Goal: Task Accomplishment & Management: Manage account settings

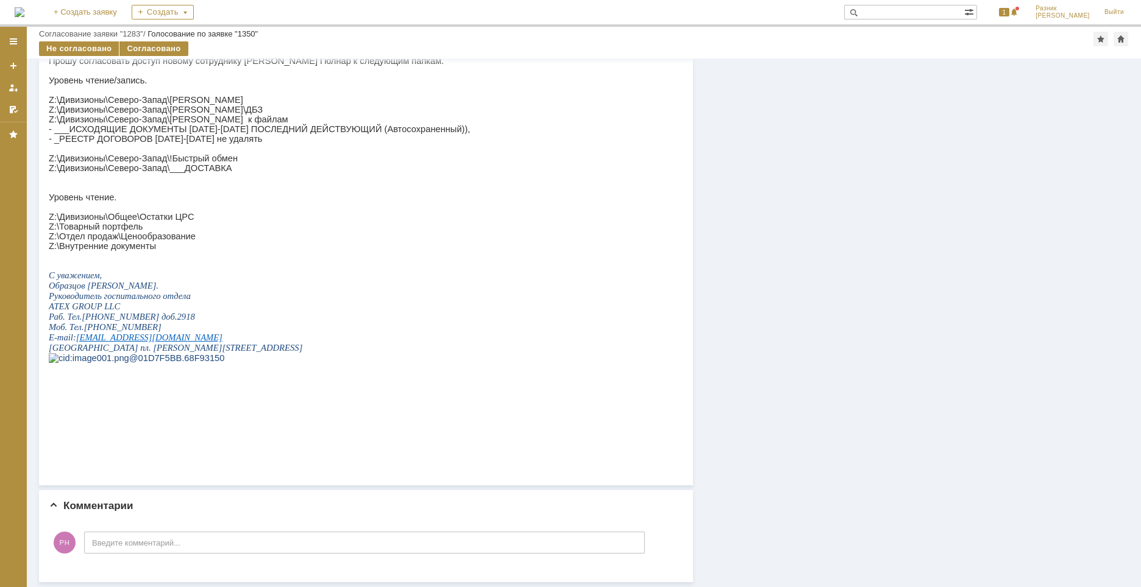
scroll to position [655, 0]
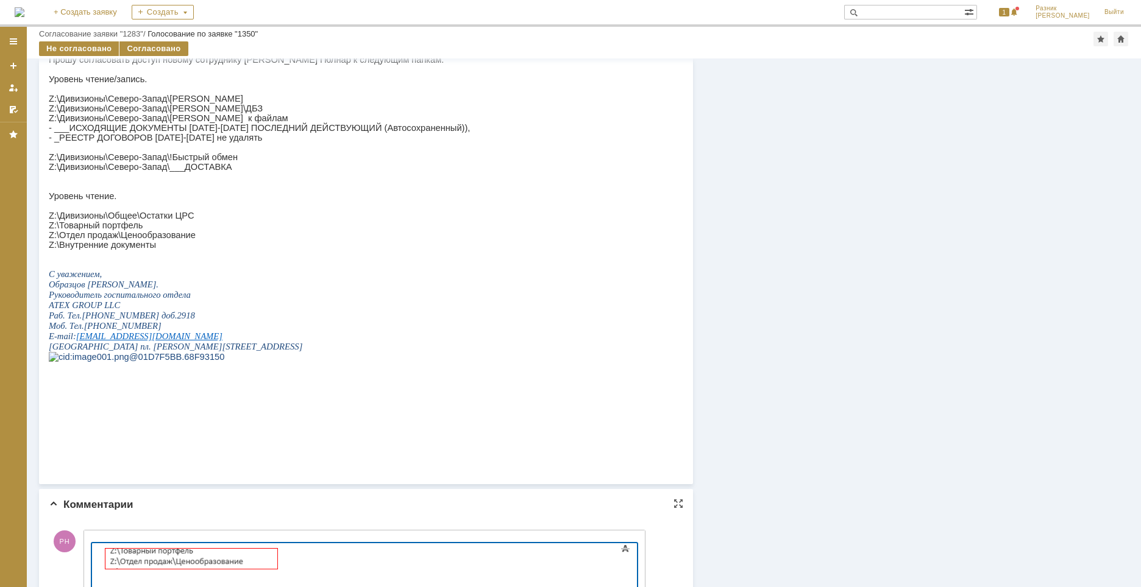
drag, startPoint x: 308, startPoint y: 561, endPoint x: 143, endPoint y: 1097, distance: 561.0
click at [99, 546] on html at bounding box center [190, 559] width 183 height 33
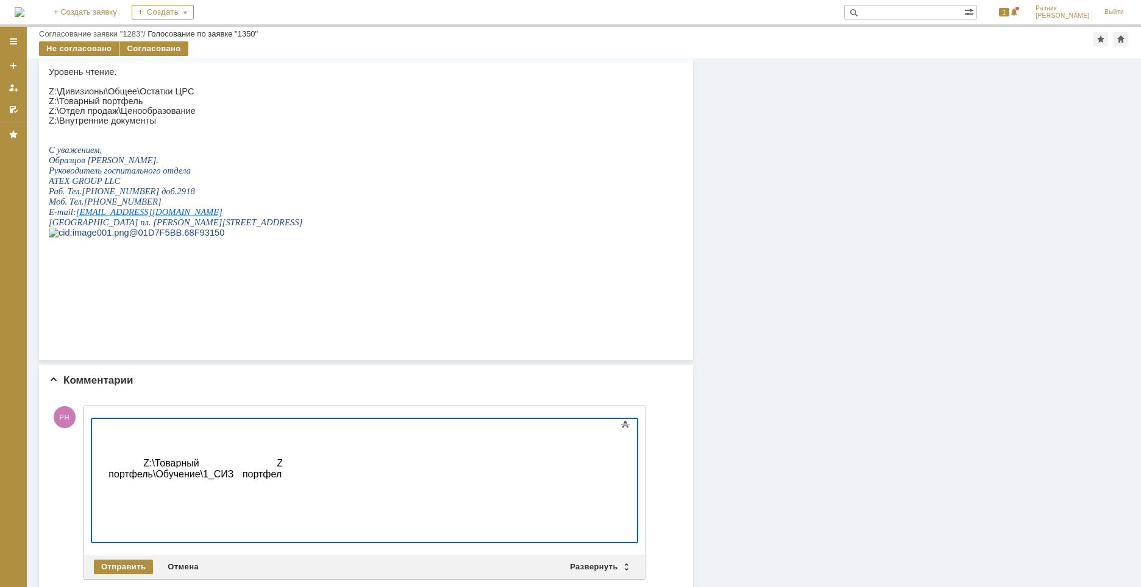
click at [112, 504] on td "Z:\Товарный портфель\Обучение\1_СИЗ" at bounding box center [171, 469] width 134 height 90
click at [118, 501] on td "Z:\Товарный портфель\Обучение\1_СИЗ" at bounding box center [172, 470] width 135 height 90
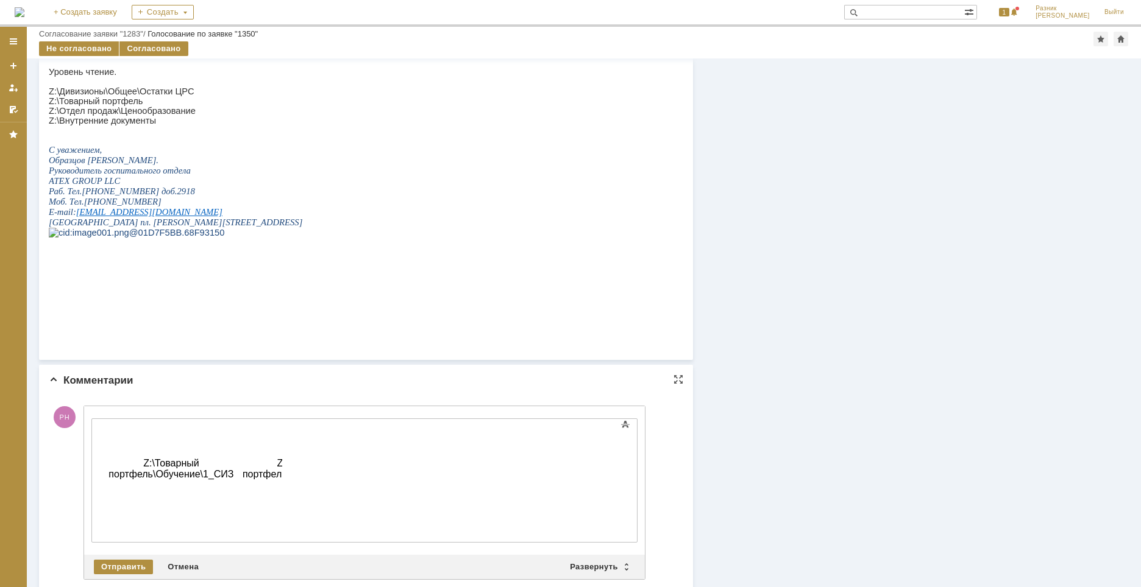
scroll to position [0, 24]
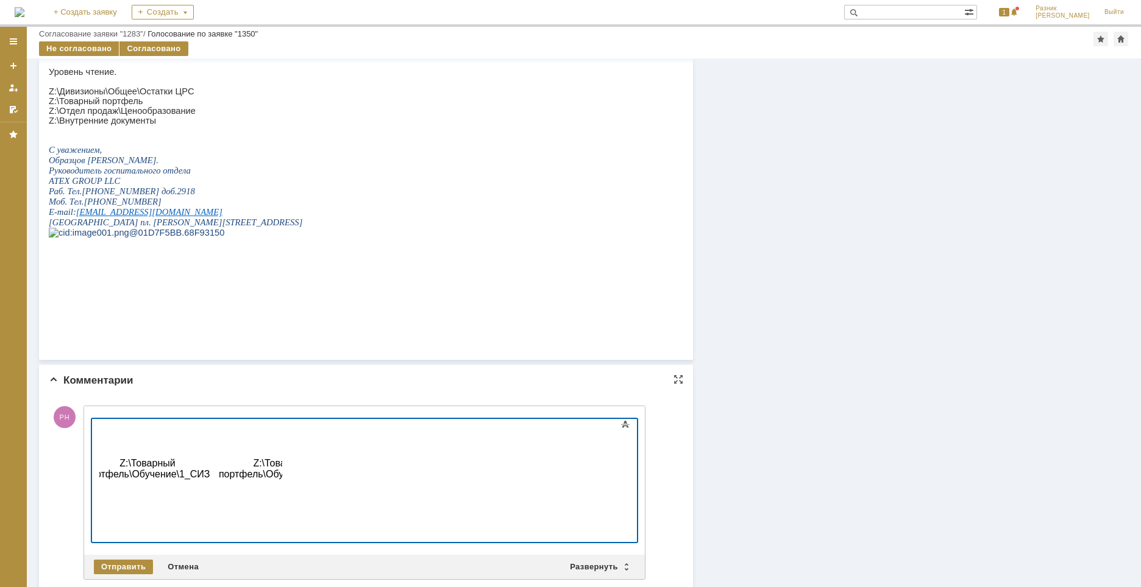
click at [136, 498] on td "Z:\Товарный портфель\Обучение\1_СИЗ" at bounding box center [147, 469] width 134 height 90
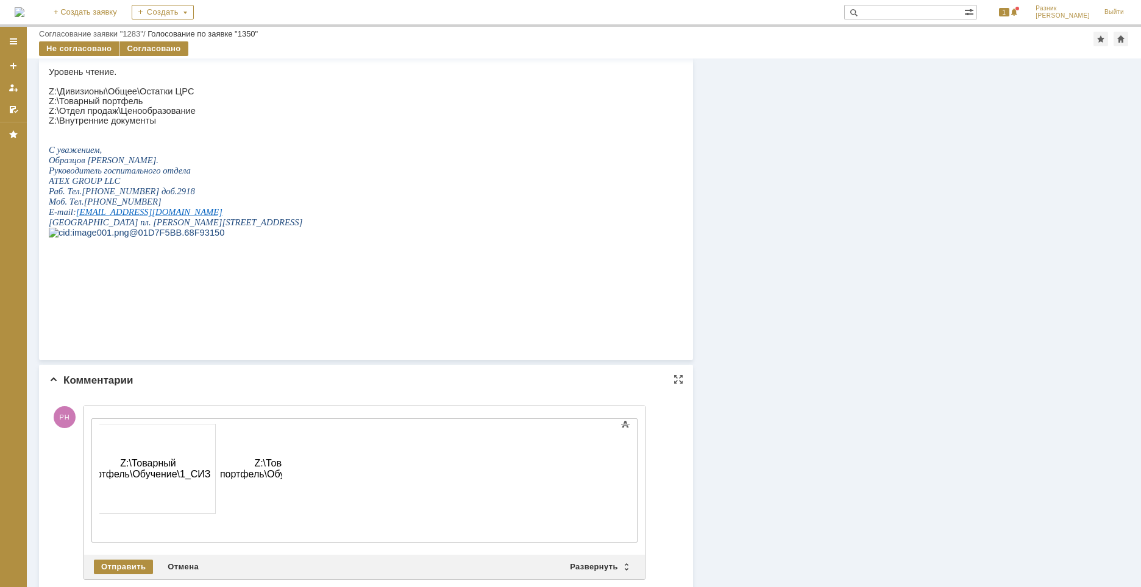
click at [105, 411] on div "Внимание! Основные параметры Текст Жирный Курсив Подчеркнутый Зачеркнутый Нижни…" at bounding box center [364, 480] width 561 height 149
click at [606, 560] on div "Развернуть" at bounding box center [598, 567] width 73 height 15
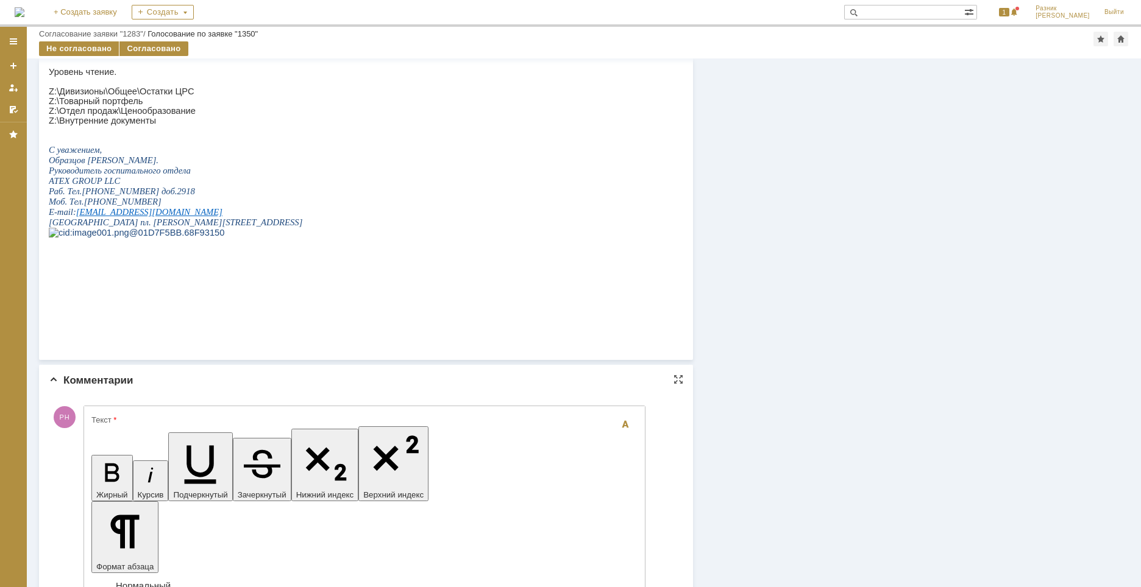
scroll to position [867, 0]
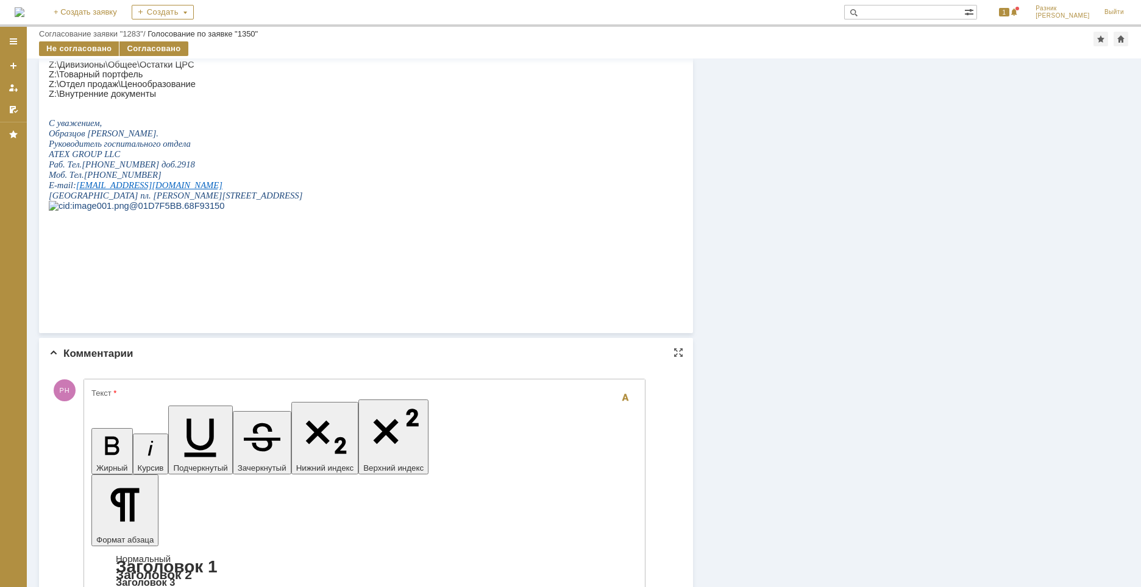
click at [143, 48] on div "Согласовано" at bounding box center [153, 48] width 68 height 15
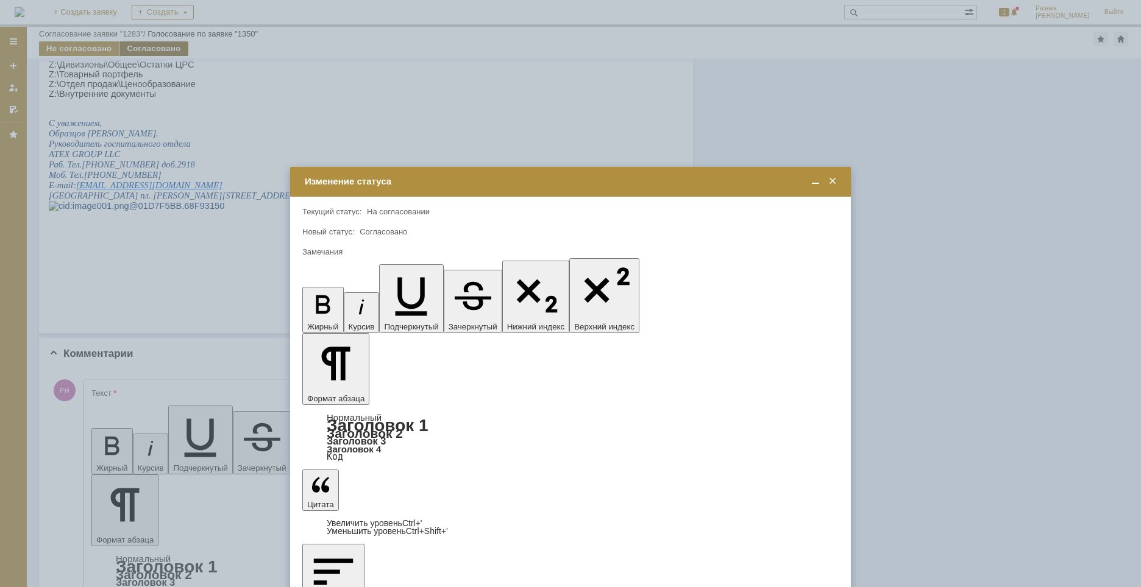
scroll to position [0, 0]
